Goal: Task Accomplishment & Management: Complete application form

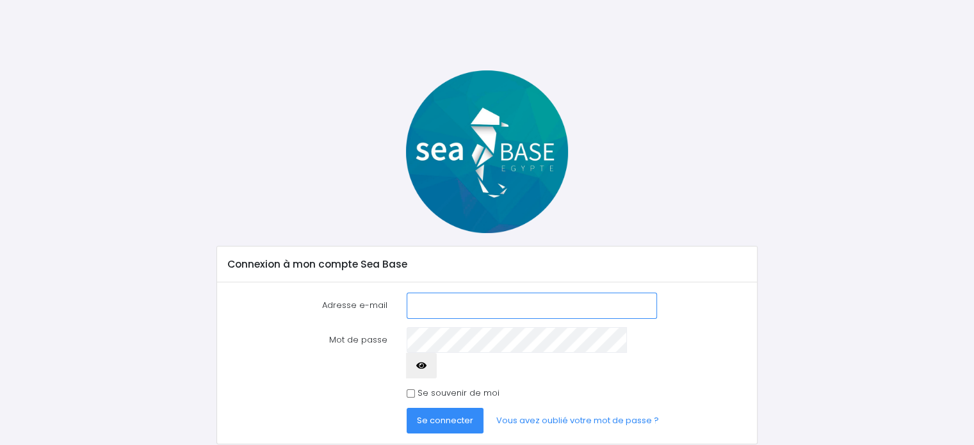
click at [504, 302] on input "Adresse e-mail" at bounding box center [532, 306] width 250 height 26
type input "[PERSON_NAME][EMAIL_ADDRESS][DOMAIN_NAME]"
click at [446, 414] on span "Se connecter" at bounding box center [445, 420] width 56 height 12
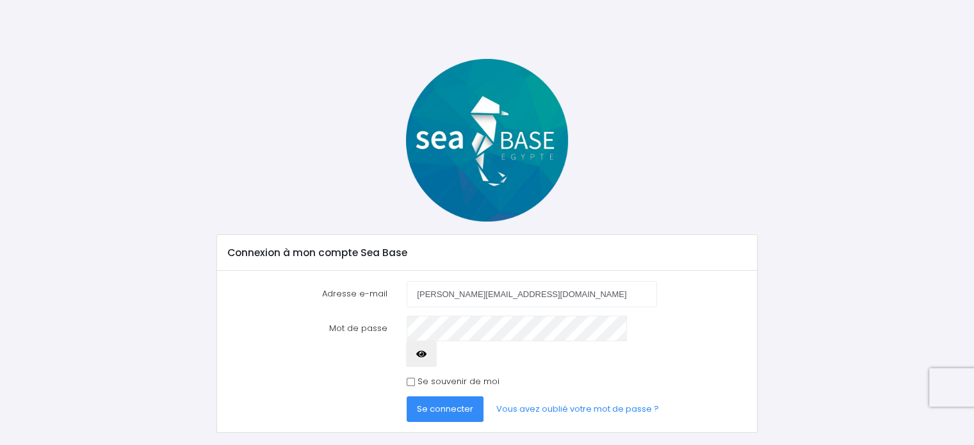
scroll to position [18, 0]
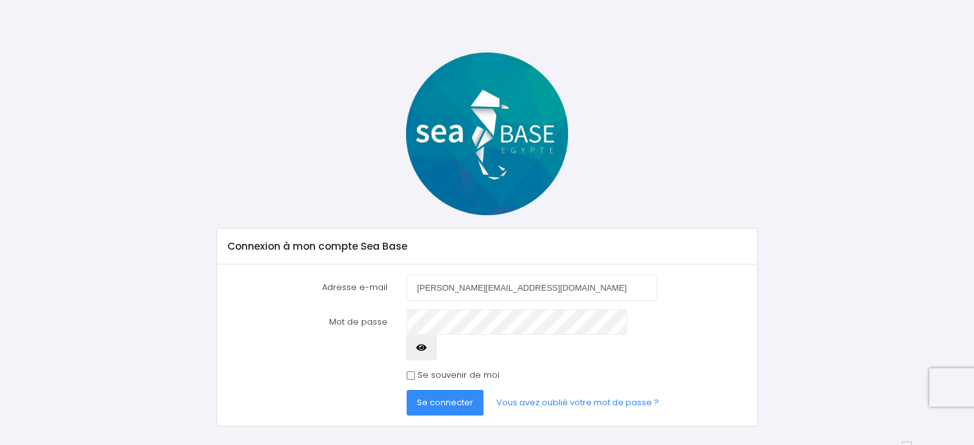
click at [437, 335] on button "button" at bounding box center [421, 348] width 31 height 26
click at [455, 396] on span "Se connecter" at bounding box center [445, 402] width 56 height 12
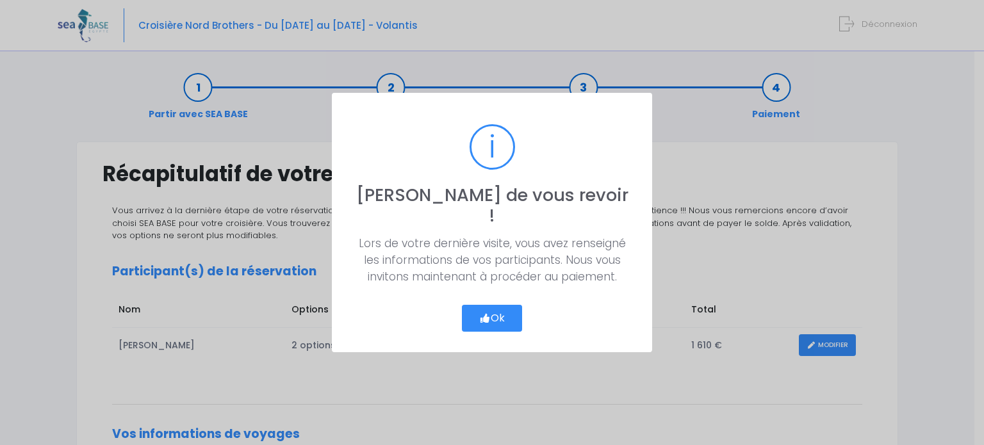
click at [494, 309] on button "Ok" at bounding box center [492, 318] width 60 height 27
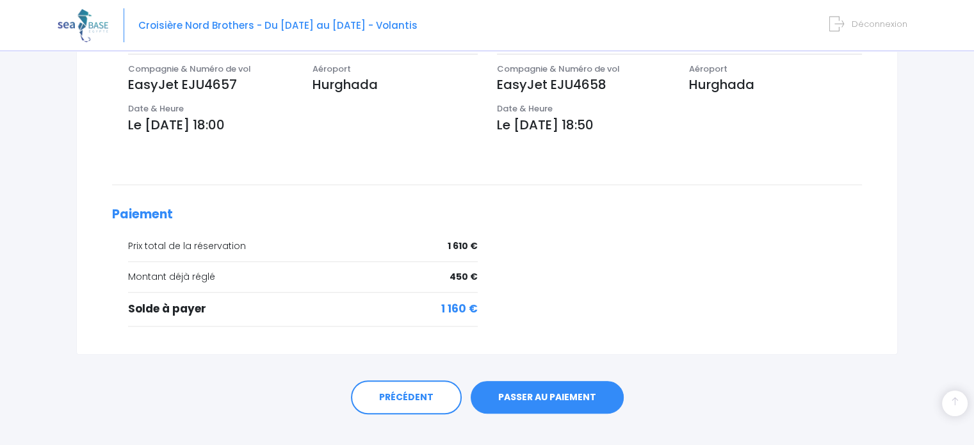
scroll to position [448, 0]
